Goal: Ask a question: Seek information or help from site administrators or community

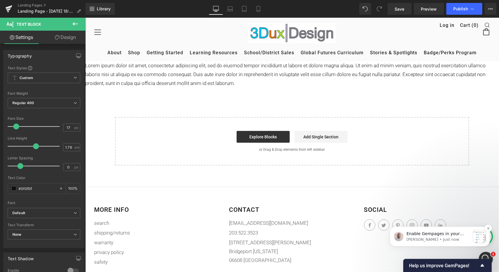
click at [427, 233] on span "Enable Gempages in your theme and try creating a new page to see if the issue p…" at bounding box center [436, 242] width 61 height 22
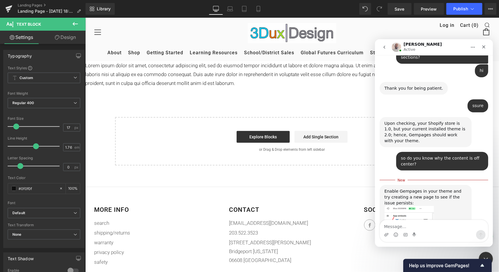
scroll to position [1720, 0]
click at [411, 206] on img "Henry says…" at bounding box center [409, 245] width 50 height 79
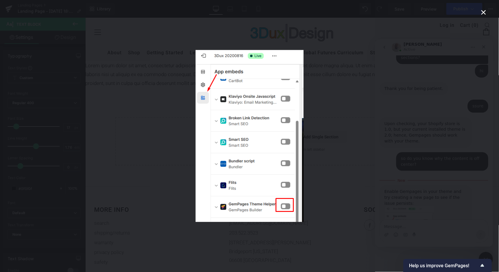
scroll to position [0, 0]
click at [331, 109] on div "Intercom messenger" at bounding box center [249, 136] width 499 height 272
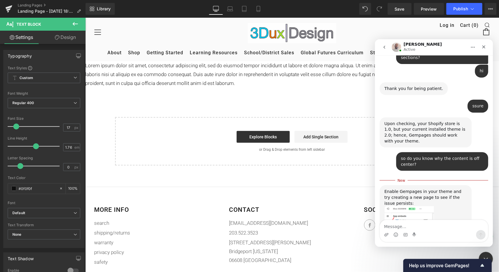
click at [406, 206] on img "Henry says…" at bounding box center [409, 245] width 50 height 79
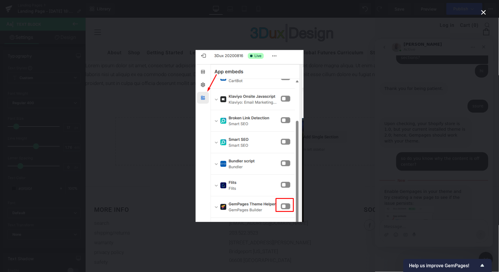
click at [182, 114] on div "Intercom messenger" at bounding box center [249, 136] width 499 height 272
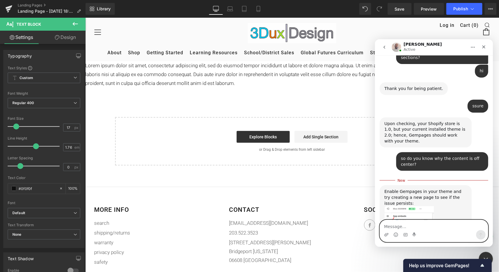
click at [391, 225] on textarea "Message…" at bounding box center [434, 225] width 108 height 10
type textarea "where do i find that?"
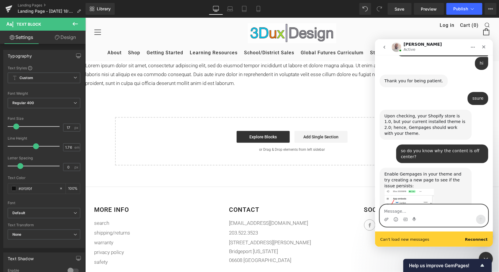
scroll to position [1743, 0]
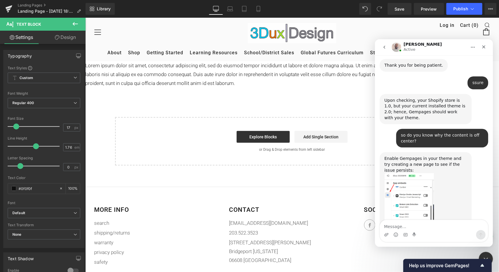
click at [417, 173] on img "Henry says…" at bounding box center [409, 212] width 50 height 79
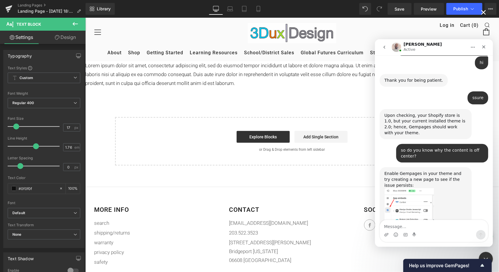
scroll to position [1728, 0]
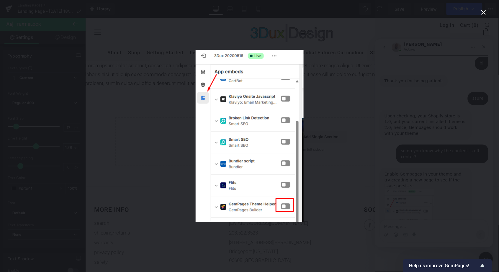
click at [361, 136] on div "Intercom messenger" at bounding box center [249, 136] width 499 height 272
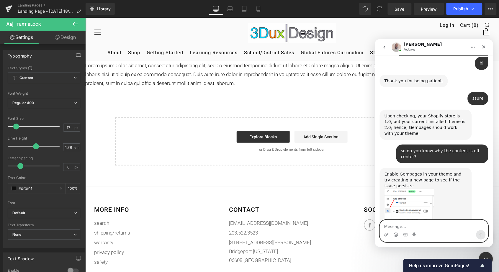
click at [408, 228] on textarea "Message…" at bounding box center [434, 225] width 108 height 10
type textarea "i yhink mine is on"
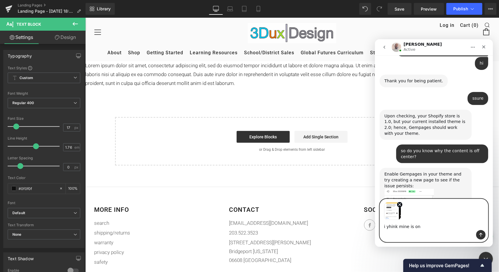
scroll to position [1749, 0]
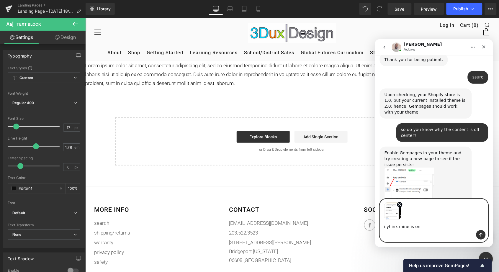
click at [434, 227] on textarea "i yhink mine is on" at bounding box center [434, 225] width 108 height 10
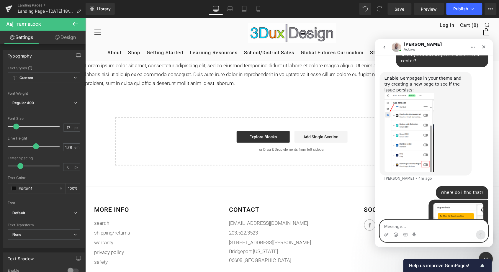
scroll to position [1823, 0]
click at [407, 225] on textarea "Message…" at bounding box center [434, 225] width 108 height 10
type textarea "hi"
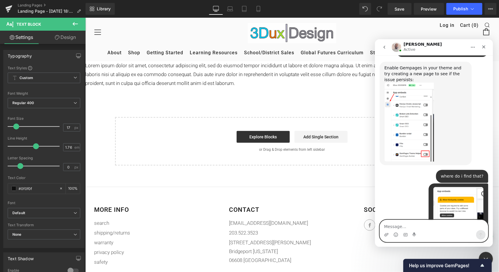
scroll to position [1865, 0]
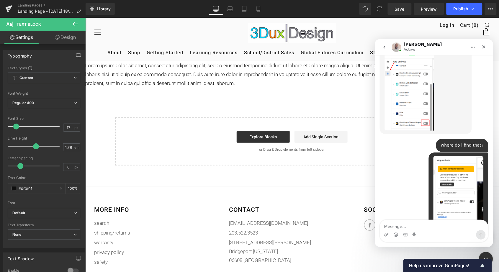
click at [342, 37] on div at bounding box center [249, 127] width 499 height 254
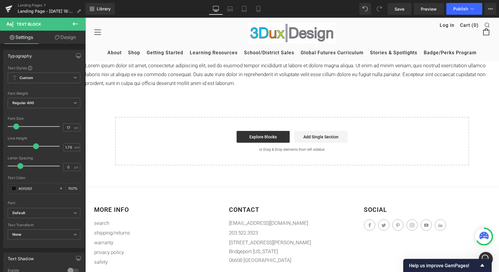
scroll to position [0, 0]
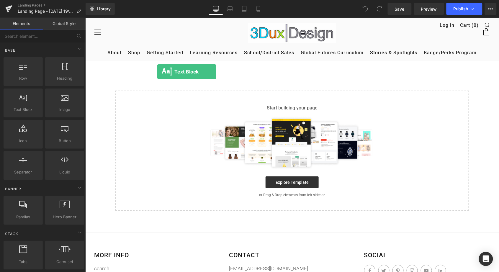
drag, startPoint x: 92, startPoint y: 94, endPoint x: 157, endPoint y: 71, distance: 68.2
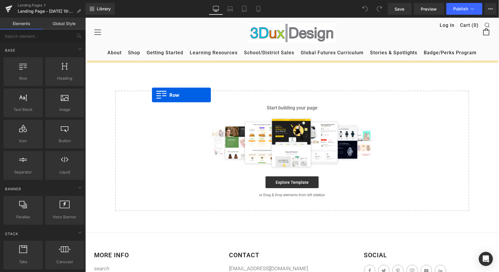
drag, startPoint x: 112, startPoint y: 95, endPoint x: 151, endPoint y: 93, distance: 39.9
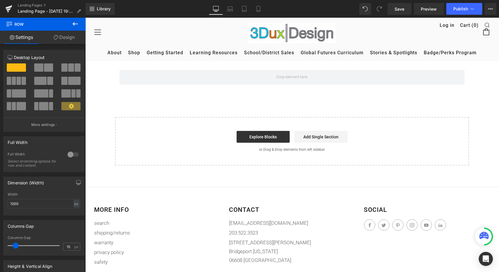
click at [72, 26] on icon at bounding box center [75, 23] width 7 height 7
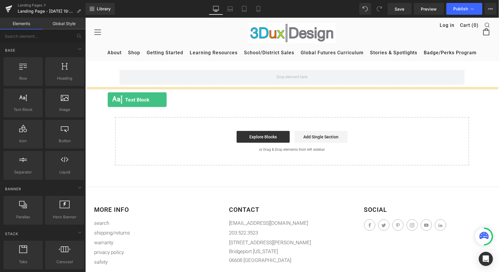
drag, startPoint x: 104, startPoint y: 122, endPoint x: 107, endPoint y: 99, distance: 22.7
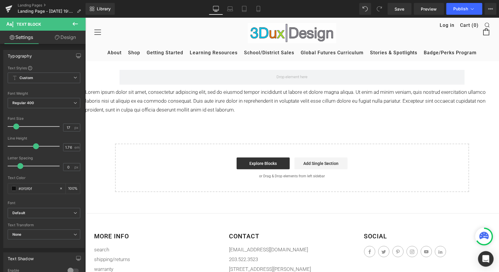
click at [485, 258] on icon "Open Intercom Messenger" at bounding box center [485, 259] width 7 height 8
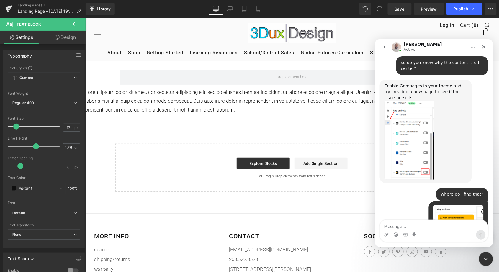
scroll to position [1865, 0]
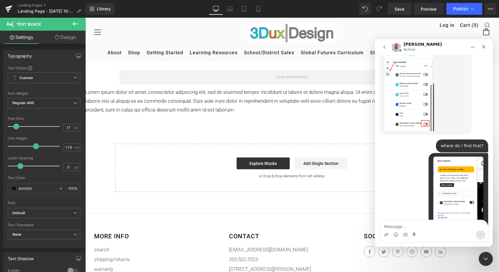
click at [415, 225] on textarea "Message…" at bounding box center [434, 225] width 108 height 10
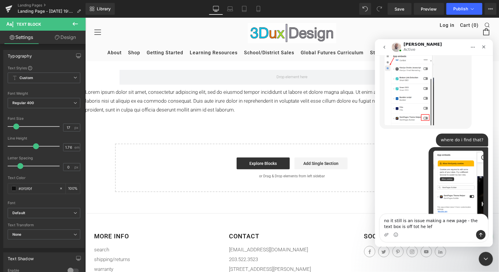
type textarea "no it still is an issue making a new page - the text box is off tot he left"
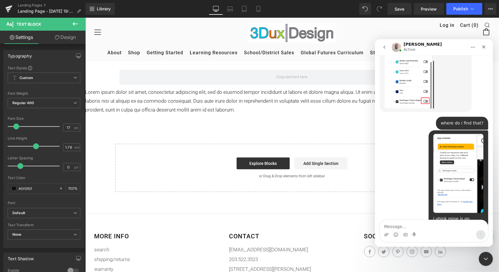
click at [276, 115] on div at bounding box center [249, 127] width 499 height 254
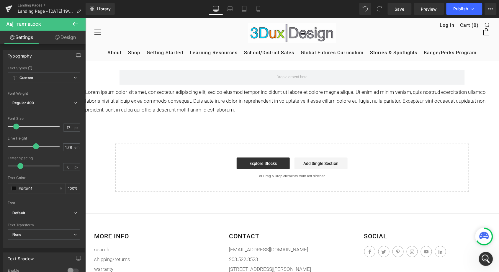
scroll to position [0, 0]
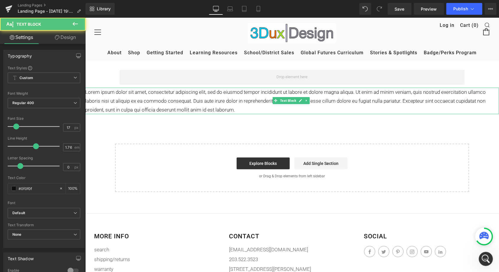
click at [186, 96] on p "Lorem ipsum dolor sit amet, consectetur adipiscing elit, sed do eiusmod tempor …" at bounding box center [292, 100] width 414 height 27
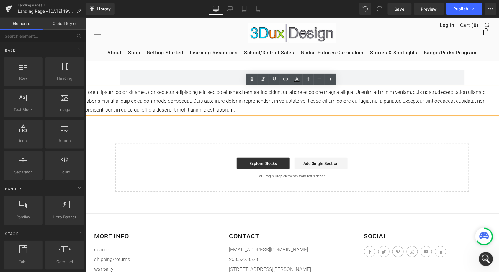
click at [290, 130] on div "Row Lorem ipsum dolor sit amet, consectetur adipiscing elit, sed do eiusmod tem…" at bounding box center [292, 126] width 414 height 131
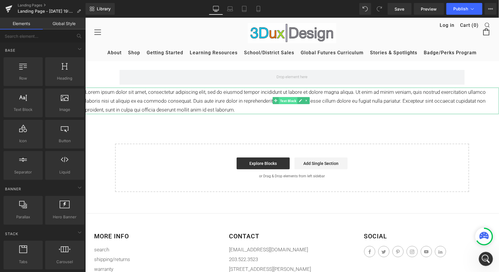
click at [289, 98] on span "Text Block" at bounding box center [288, 100] width 19 height 7
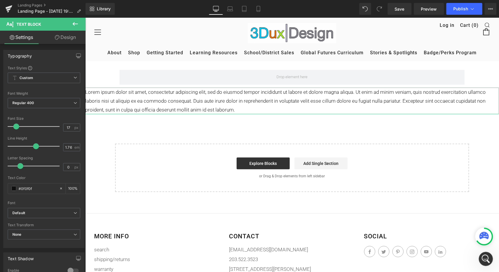
click at [63, 37] on link "Design" at bounding box center [65, 37] width 43 height 13
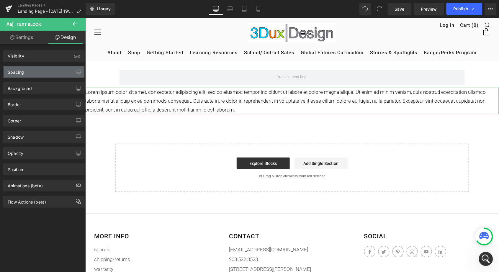
click at [22, 76] on div "Spacing" at bounding box center [44, 71] width 81 height 11
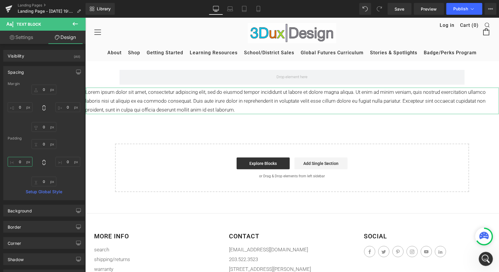
click at [17, 163] on input "0" at bounding box center [20, 162] width 25 height 10
type input "20"
click at [14, 175] on div "0px 0 0px 0 0px 0 20 20" at bounding box center [44, 162] width 73 height 47
click at [75, 21] on icon at bounding box center [75, 23] width 7 height 7
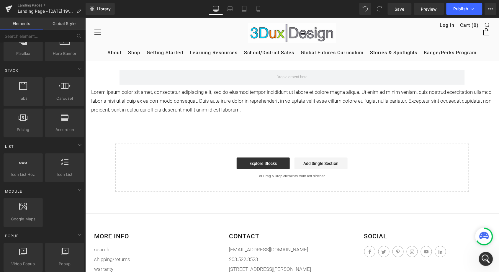
scroll to position [163, 0]
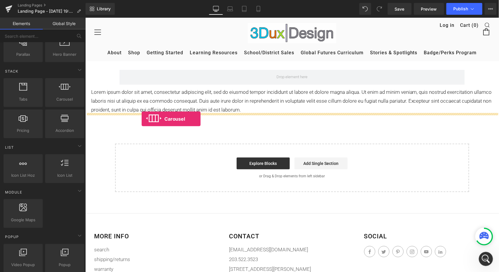
drag, startPoint x: 151, startPoint y: 104, endPoint x: 141, endPoint y: 119, distance: 17.8
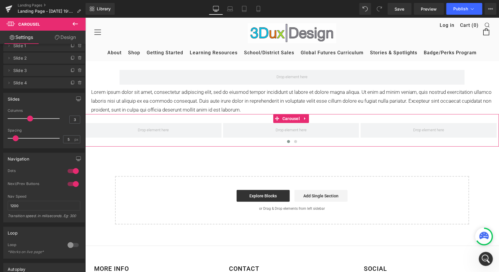
scroll to position [10, 0]
click at [289, 117] on span "Carousel" at bounding box center [291, 118] width 20 height 9
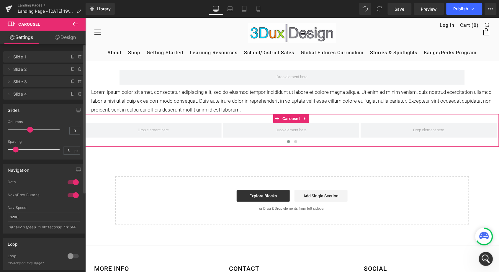
scroll to position [0, 0]
click at [65, 37] on link "Design" at bounding box center [65, 37] width 43 height 13
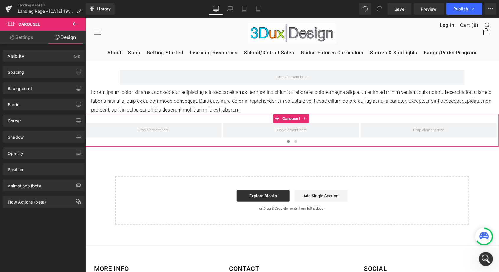
click at [32, 36] on link "Settings" at bounding box center [21, 37] width 43 height 13
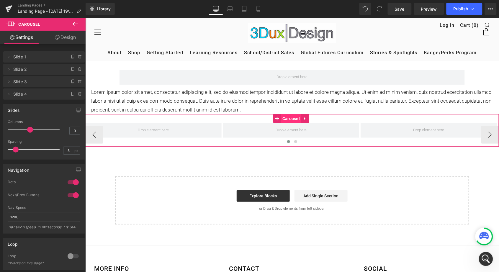
click at [294, 117] on span "Carousel" at bounding box center [291, 118] width 20 height 9
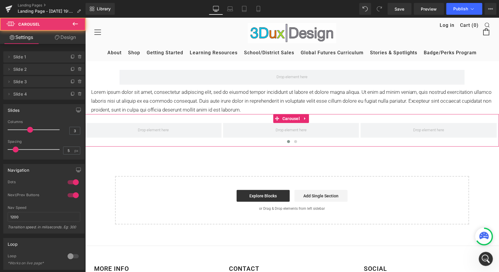
click at [70, 37] on link "Design" at bounding box center [65, 37] width 43 height 13
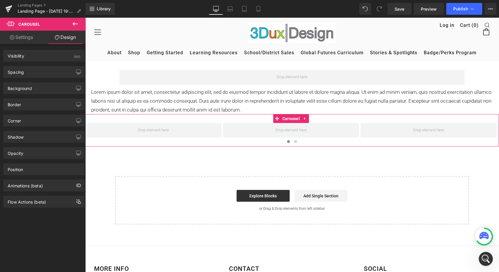
type input "0"
type input "30"
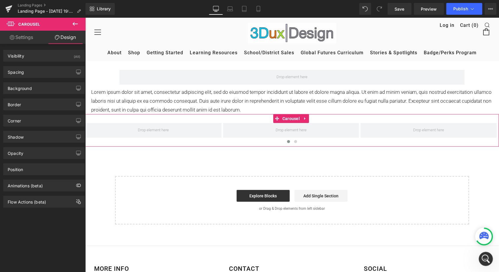
type input "0"
click at [17, 71] on div "Spacing" at bounding box center [16, 70] width 16 height 8
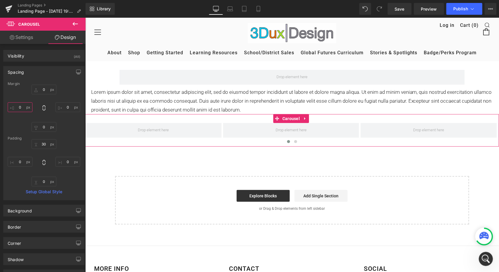
click at [16, 107] on input "0" at bounding box center [20, 107] width 25 height 10
type input "10"
click at [61, 107] on input "0" at bounding box center [67, 107] width 25 height 10
type input "10"
click at [18, 160] on input "0" at bounding box center [20, 162] width 25 height 10
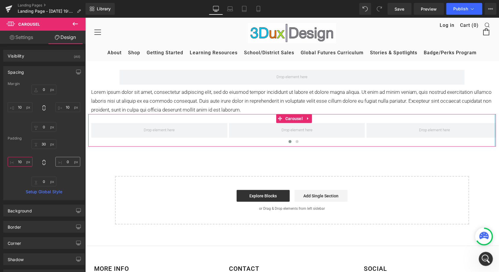
type input "10"
click at [62, 161] on input "0" at bounding box center [67, 162] width 25 height 10
type input "10"
click at [75, 23] on icon at bounding box center [75, 23] width 7 height 7
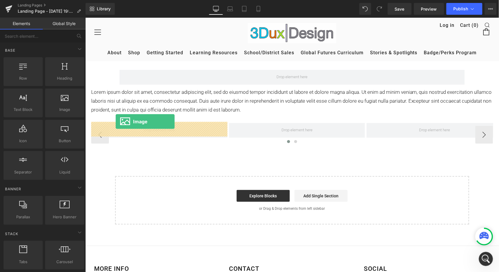
drag, startPoint x: 146, startPoint y: 120, endPoint x: 115, endPoint y: 121, distance: 31.3
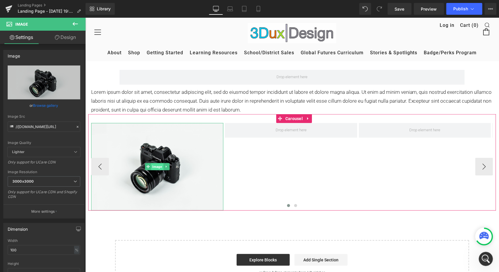
click at [157, 164] on span "Image" at bounding box center [157, 166] width 12 height 7
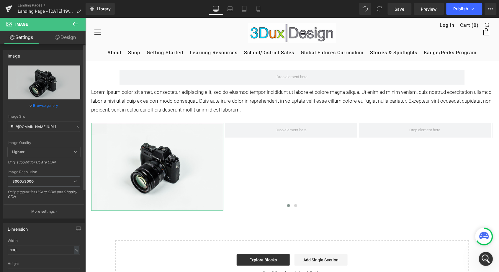
click at [50, 105] on link "Browse gallery" at bounding box center [45, 105] width 25 height 10
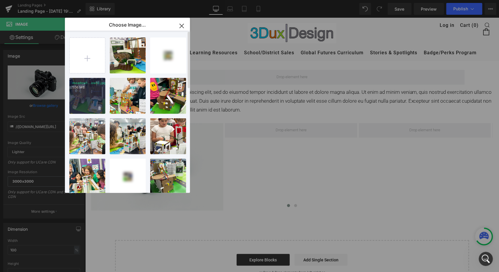
click at [88, 101] on div "meadow1...ow12.jpg 1.06 MB" at bounding box center [87, 96] width 36 height 36
type input "https://ucarecdn.com/59adbce8-fd2f-4a7c-b300-45f6afb4ce13/-/format/auto/-/previ…"
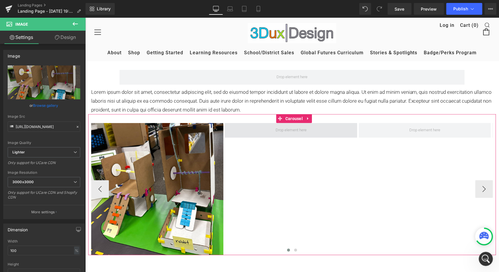
click at [289, 129] on span at bounding box center [290, 130] width 35 height 10
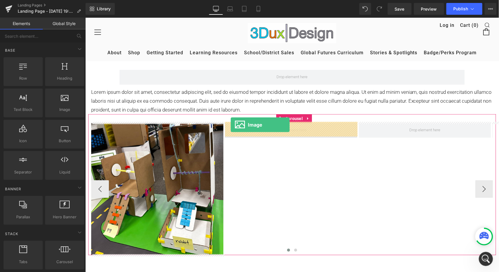
drag, startPoint x: 147, startPoint y: 119, endPoint x: 230, endPoint y: 124, distance: 83.1
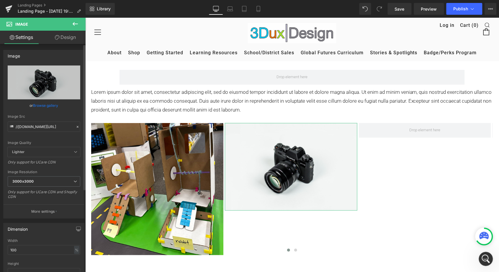
click at [43, 104] on link "Browse gallery" at bounding box center [45, 105] width 25 height 10
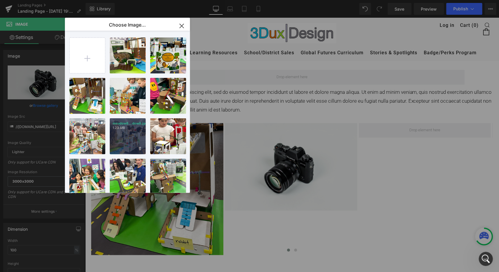
click at [135, 143] on div "meadow8...dow8.jpg 1.23 MB" at bounding box center [128, 136] width 36 height 36
type input "https://ucarecdn.com/a5d33cd0-f215-4b05-ad77-95deed26cb21/-/format/auto/-/previ…"
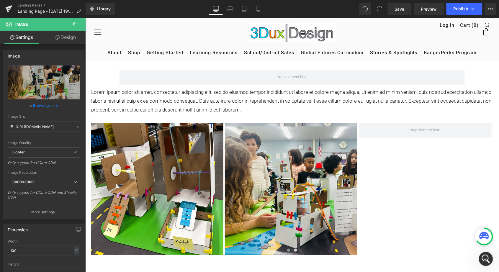
click at [75, 23] on icon at bounding box center [75, 23] width 7 height 7
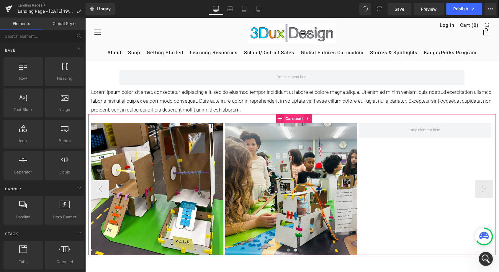
click at [295, 115] on span "Carousel" at bounding box center [294, 118] width 20 height 9
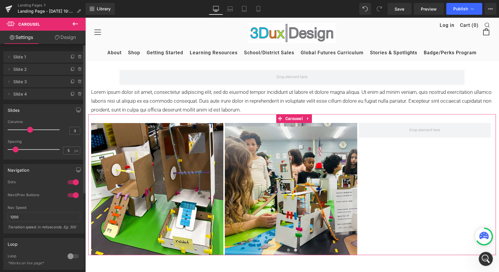
drag, startPoint x: 31, startPoint y: 129, endPoint x: 35, endPoint y: 129, distance: 4.4
click at [35, 129] on div at bounding box center [35, 130] width 49 height 12
type input "4"
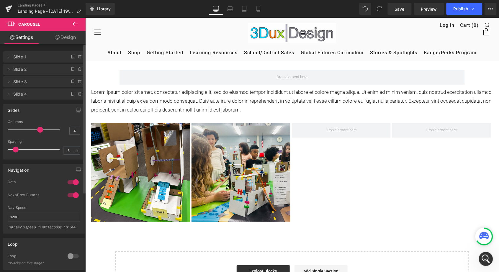
click at [35, 130] on p at bounding box center [34, 130] width 52 height 1
click at [290, 99] on span "Text Block" at bounding box center [288, 100] width 19 height 7
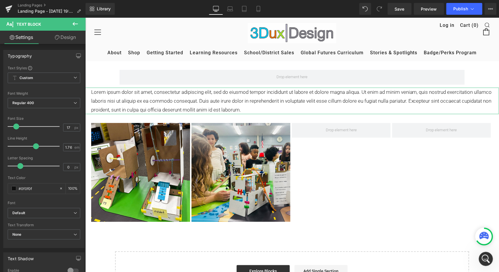
click at [70, 36] on link "Design" at bounding box center [65, 37] width 43 height 13
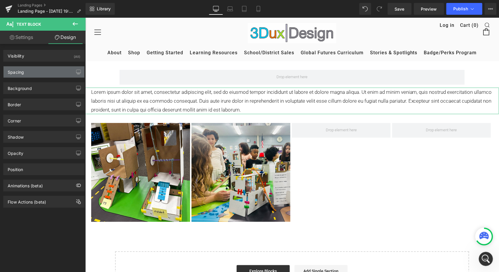
click at [22, 73] on div "Spacing" at bounding box center [16, 70] width 16 height 8
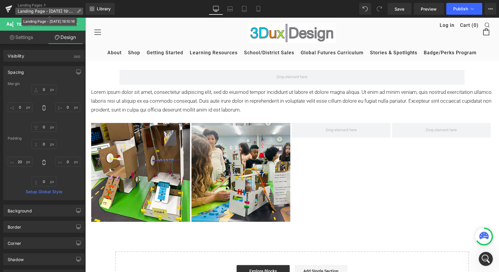
click at [33, 8] on p "Landing Page - Oct 13, 19:10:16" at bounding box center [49, 11] width 68 height 7
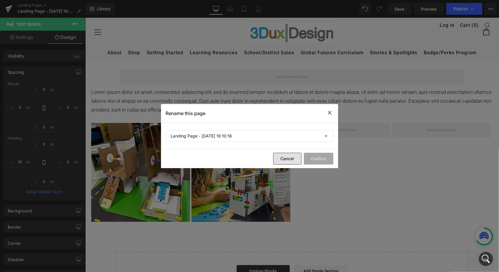
click at [296, 161] on button "Cancel" at bounding box center [287, 159] width 28 height 12
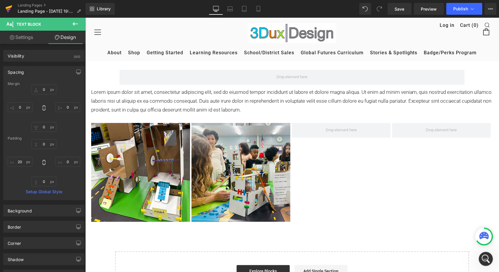
click at [11, 8] on icon at bounding box center [8, 8] width 7 height 15
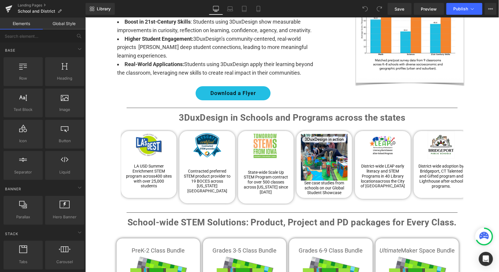
scroll to position [533, 0]
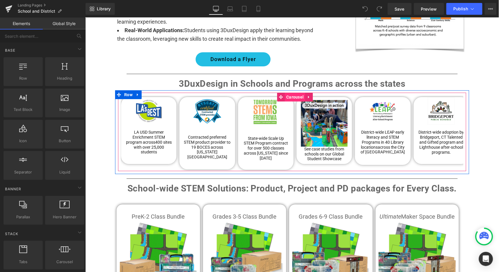
click at [292, 92] on span "Carousel" at bounding box center [294, 96] width 20 height 9
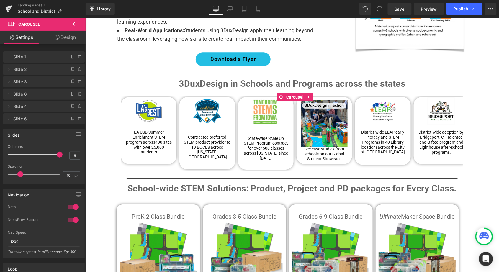
click at [68, 38] on link "Design" at bounding box center [65, 37] width 43 height 13
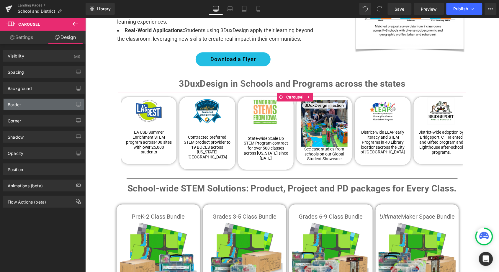
click at [22, 105] on div "Border" at bounding box center [44, 104] width 81 height 11
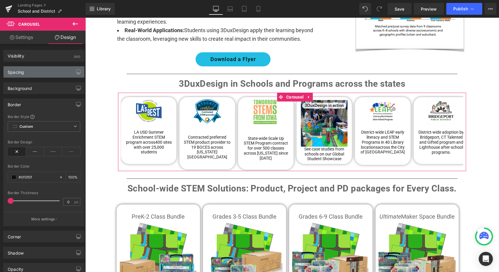
click at [45, 74] on div "Spacing" at bounding box center [44, 71] width 81 height 11
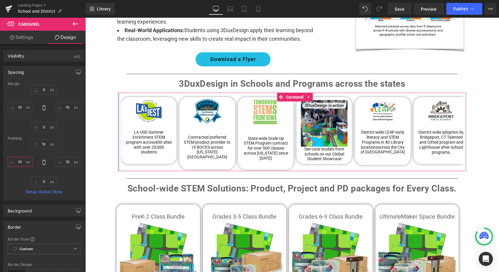
click at [19, 162] on input "10" at bounding box center [20, 162] width 25 height 10
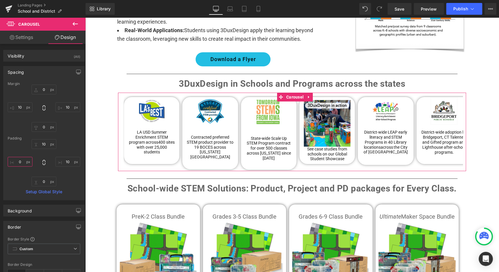
type input "10"
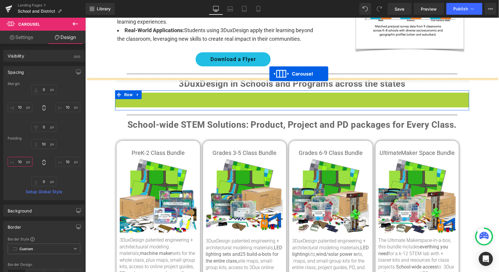
drag, startPoint x: 279, startPoint y: 85, endPoint x: 269, endPoint y: 73, distance: 15.9
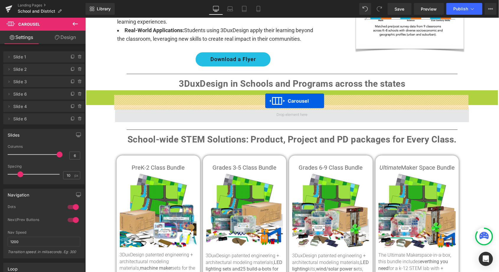
drag, startPoint x: 278, startPoint y: 82, endPoint x: 265, endPoint y: 100, distance: 23.0
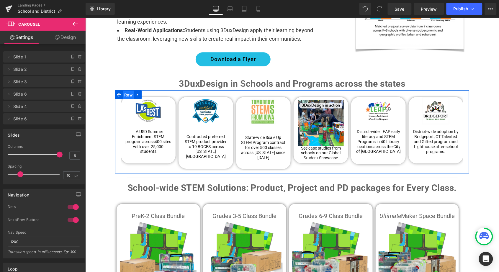
click at [127, 90] on span "Row" at bounding box center [127, 94] width 11 height 9
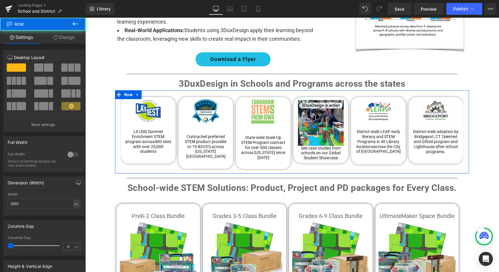
click at [71, 35] on link "Design" at bounding box center [64, 37] width 43 height 13
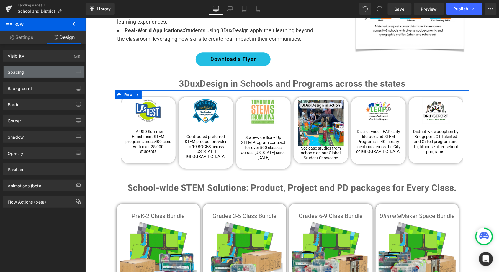
click at [24, 73] on div "Spacing" at bounding box center [16, 70] width 16 height 8
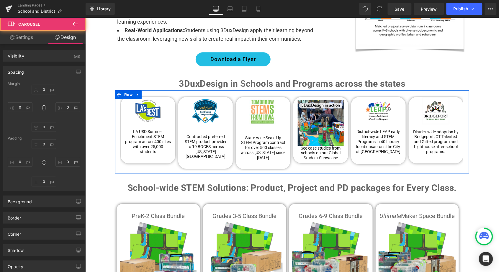
type input "0"
type input "10"
type input "0"
type input "10"
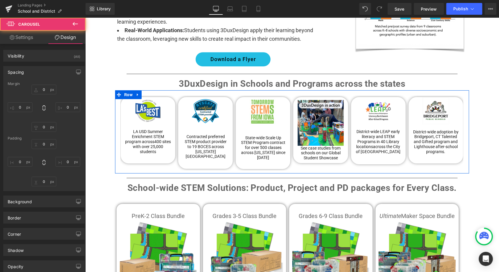
type input "10"
type input "0"
type input "9"
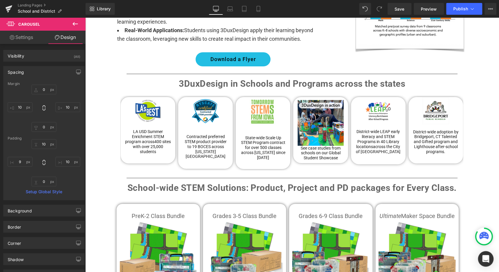
click at [487, 258] on icon "Open Intercom Messenger" at bounding box center [485, 259] width 7 height 8
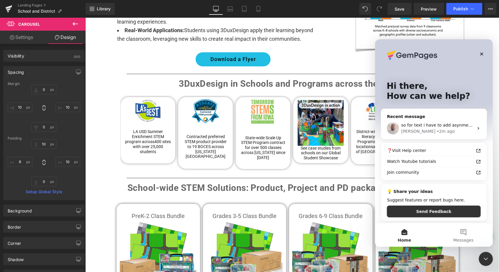
scroll to position [0, 0]
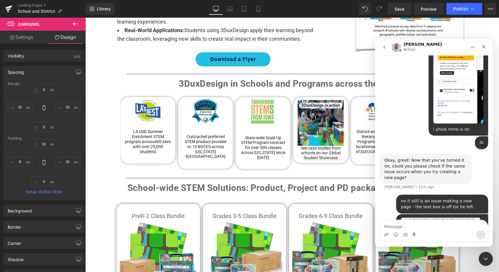
scroll to position [1967, 0]
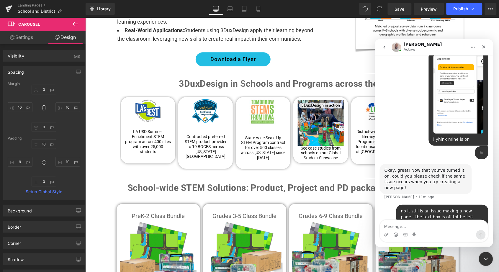
click at [395, 227] on textarea "Message…" at bounding box center [434, 225] width 108 height 10
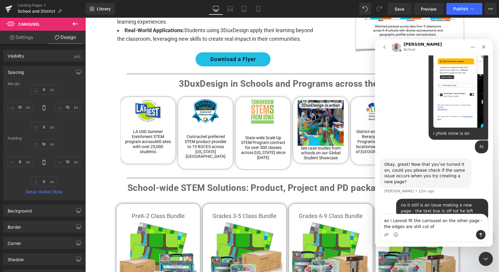
type textarea "an i cannot fit the carrousel on the other page - the edges are still cut off"
